Goal: Book appointment/travel/reservation

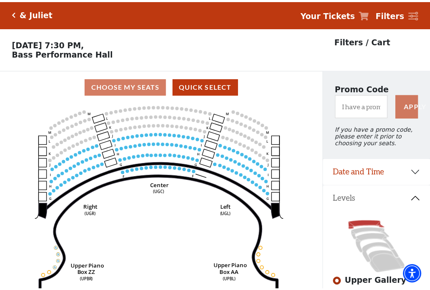
scroll to position [39, 0]
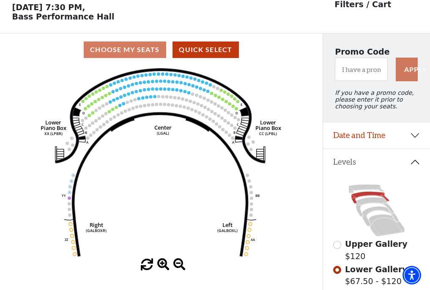
scroll to position [39, 0]
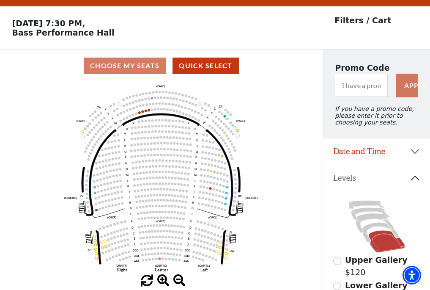
scroll to position [39, 0]
